Goal: Information Seeking & Learning: Understand process/instructions

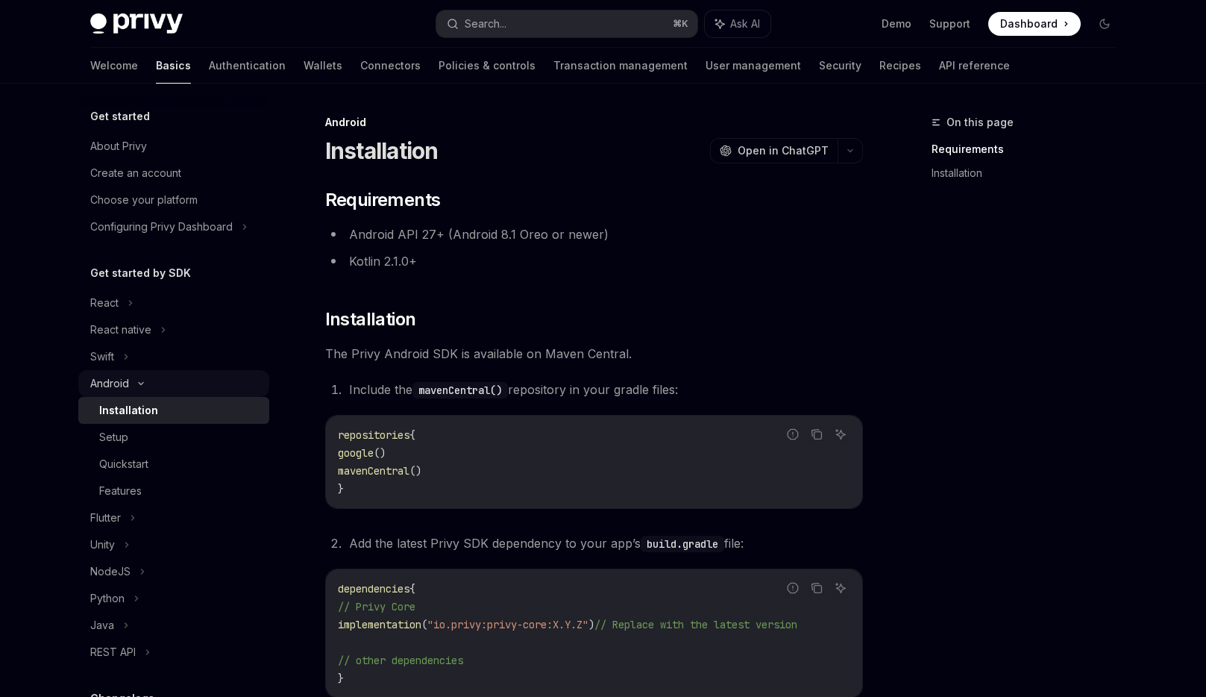
click at [126, 384] on div "Android" at bounding box center [109, 384] width 39 height 18
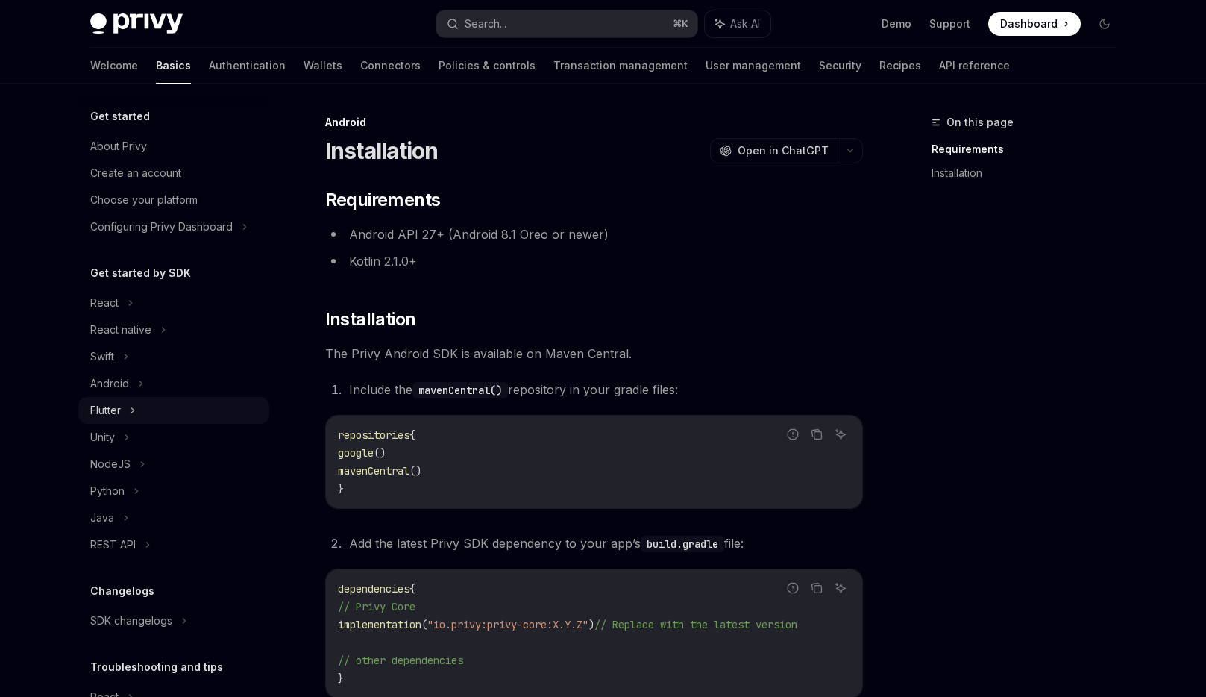
click at [116, 409] on div "Flutter" at bounding box center [105, 410] width 31 height 18
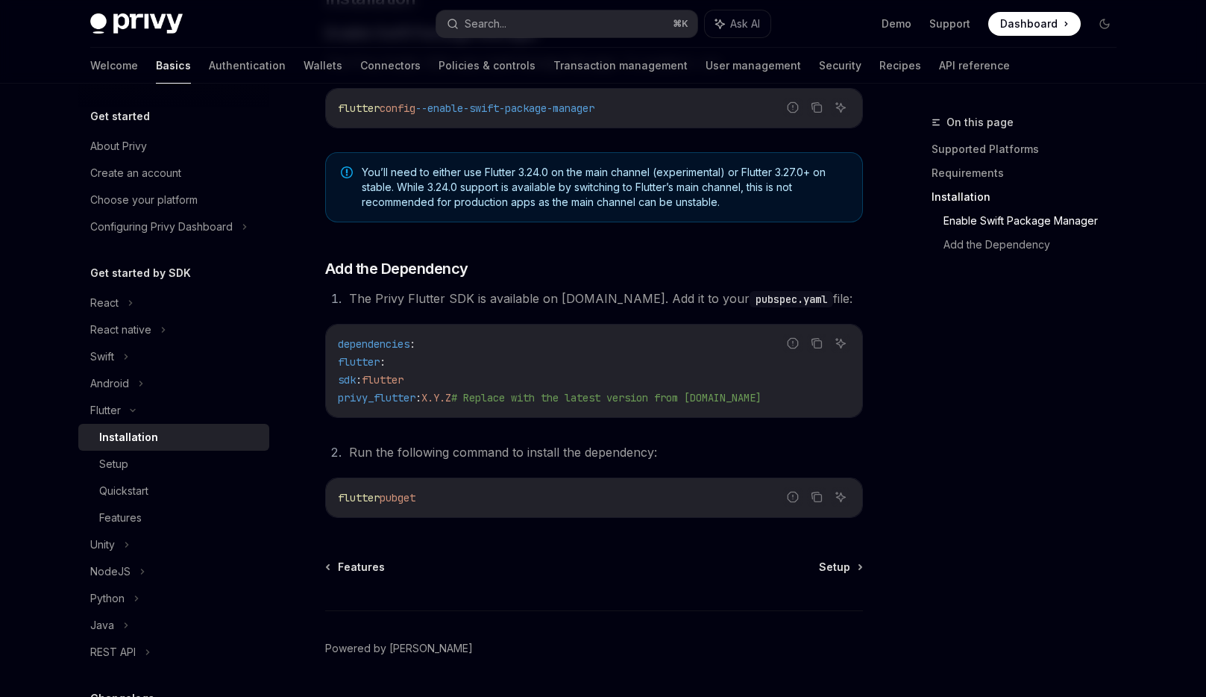
scroll to position [563, 0]
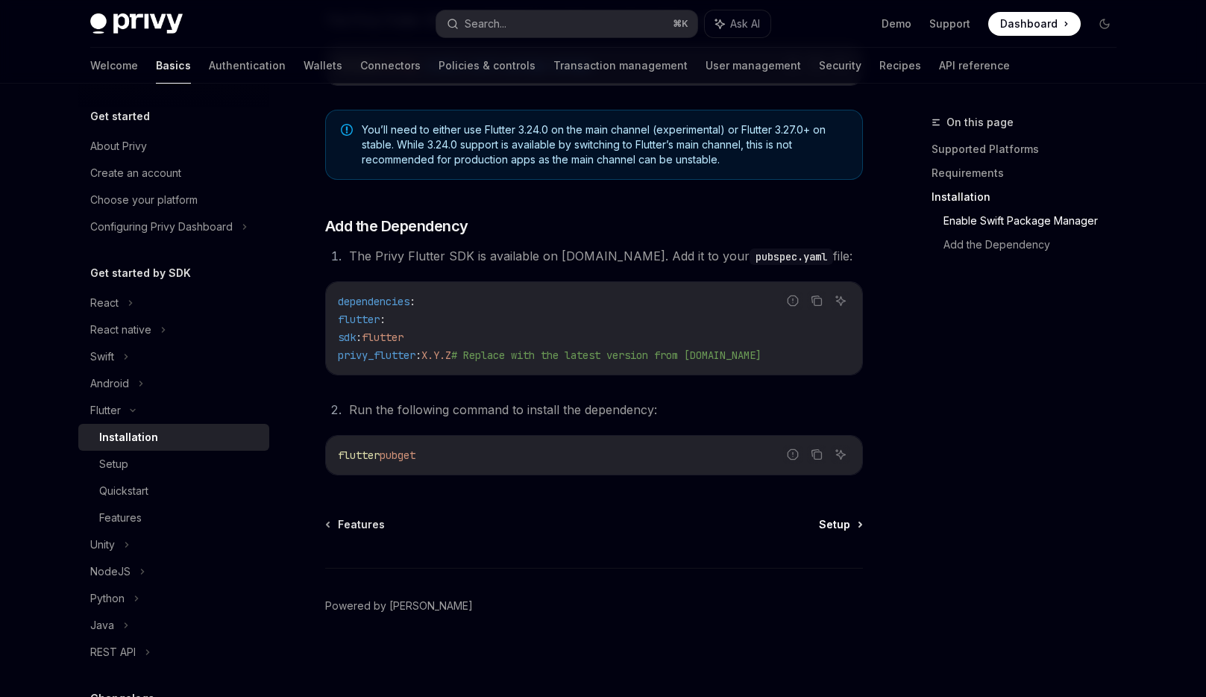
click at [840, 520] on span "Setup" at bounding box center [834, 524] width 31 height 15
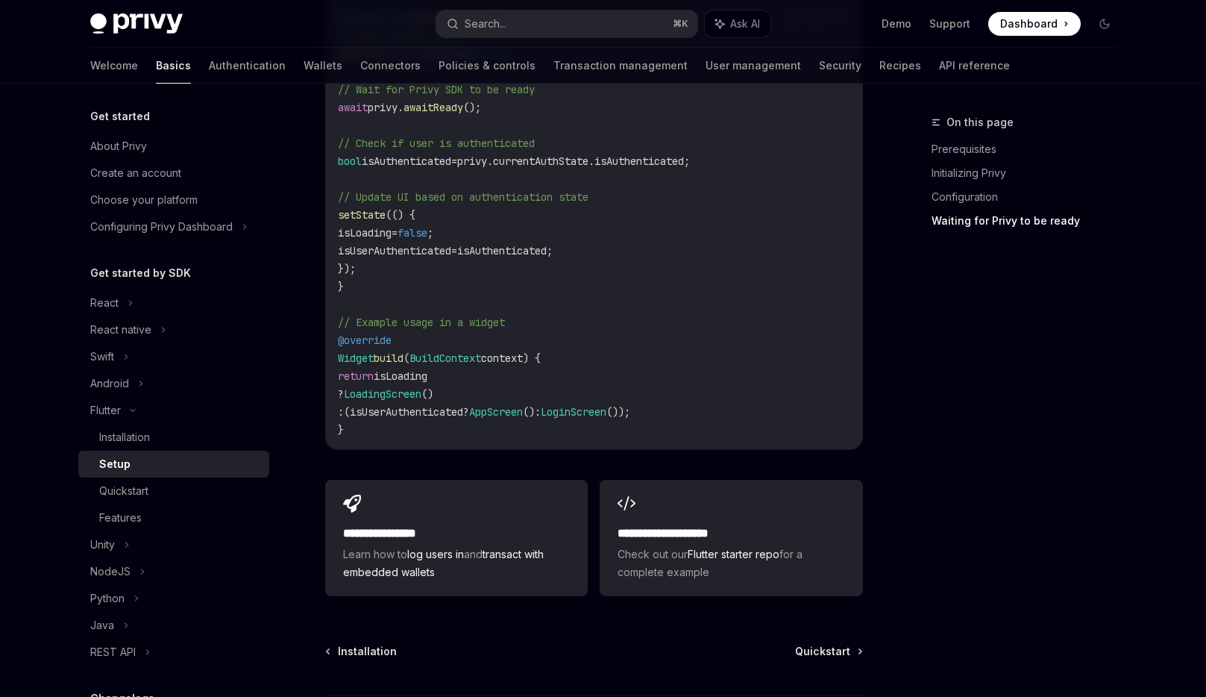
scroll to position [1593, 0]
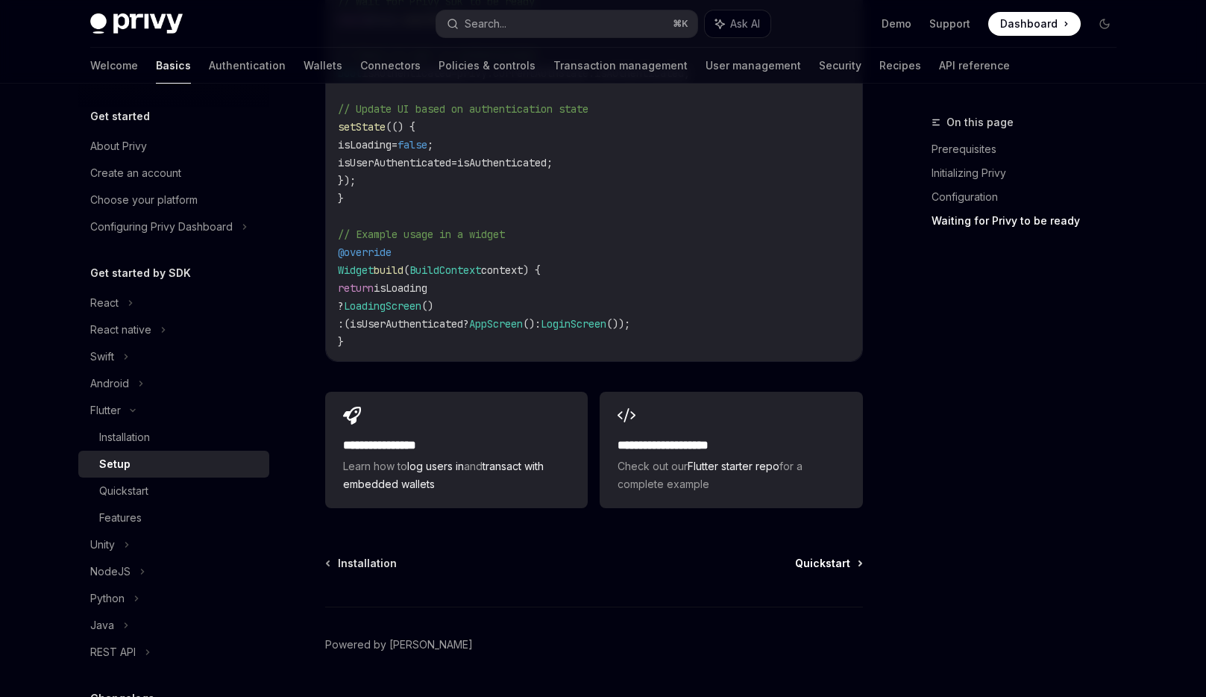
click at [824, 556] on span "Quickstart" at bounding box center [822, 563] width 55 height 15
type textarea "*"
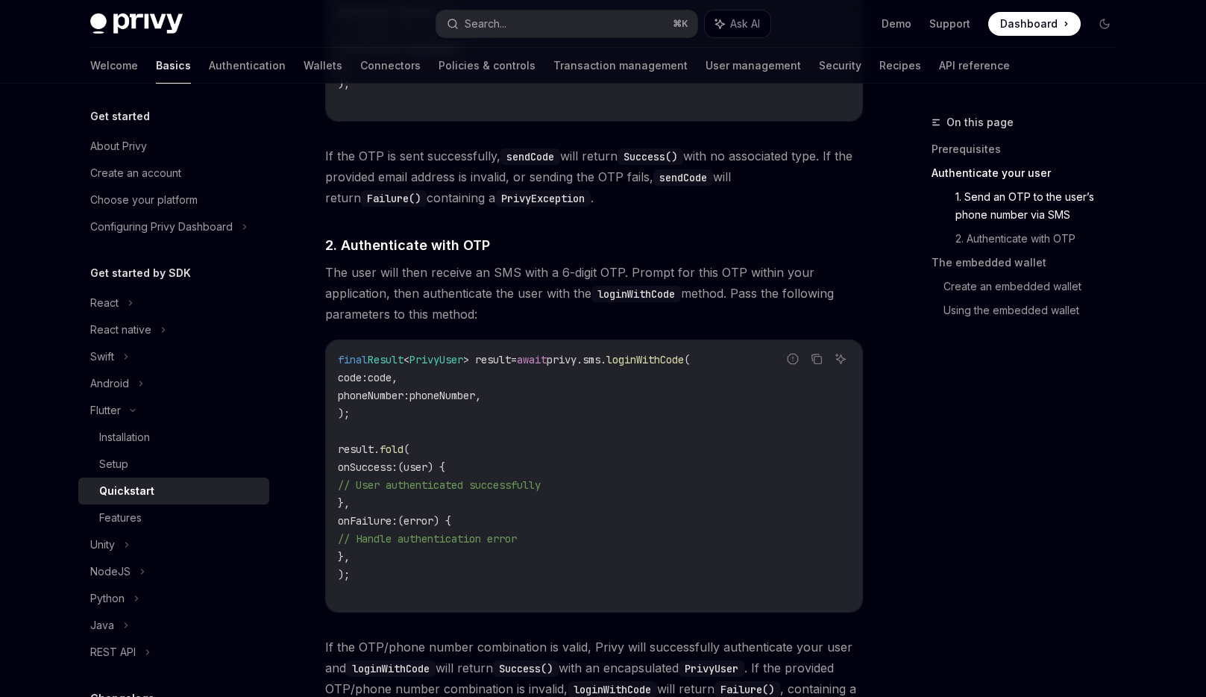
scroll to position [903, 0]
